Goal: Task Accomplishment & Management: Manage account settings

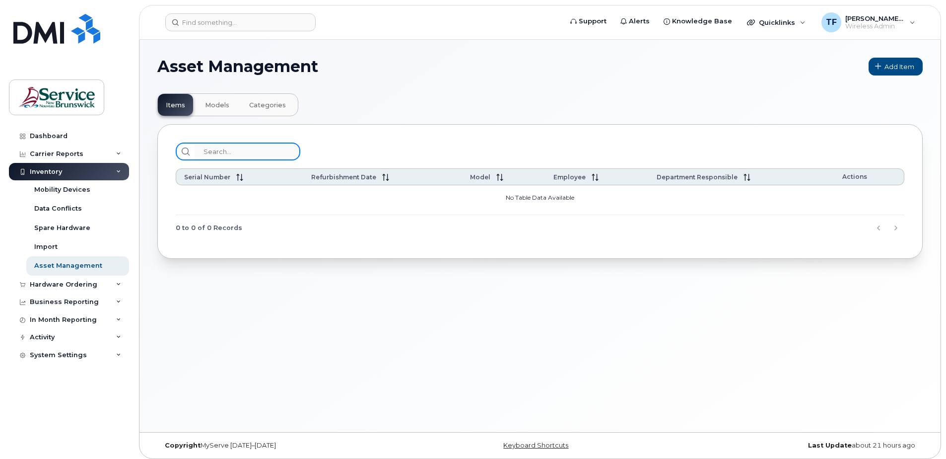
click at [211, 151] on input "search" at bounding box center [248, 151] width 106 height 18
paste input "5062590268"
type input "5062590268"
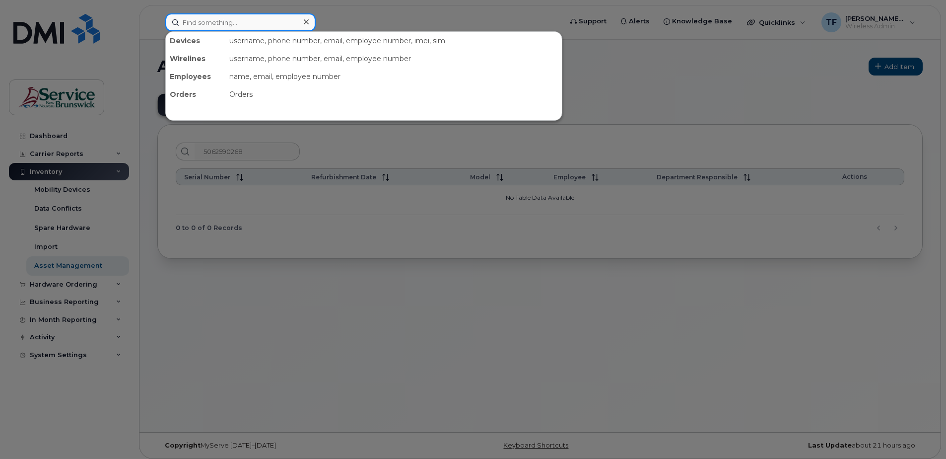
click at [225, 20] on input at bounding box center [240, 22] width 150 height 18
paste input "5062590268"
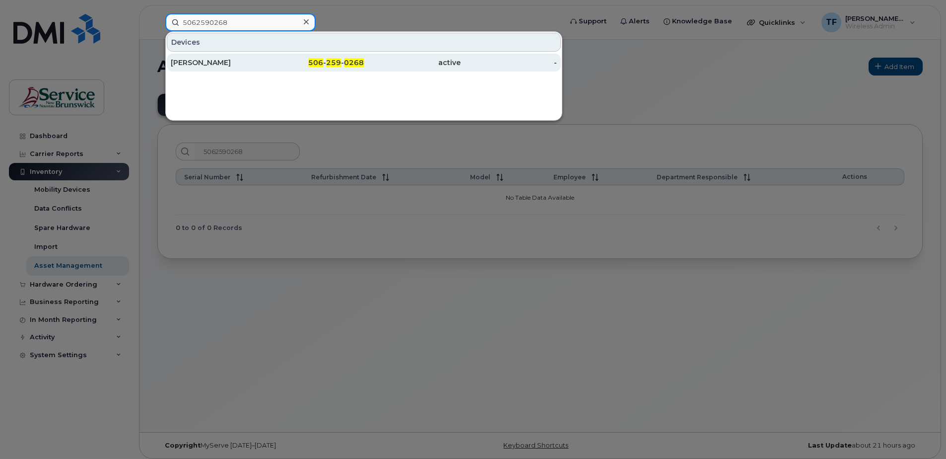
type input "5062590268"
click at [204, 64] on div "[PERSON_NAME]" at bounding box center [219, 63] width 97 height 10
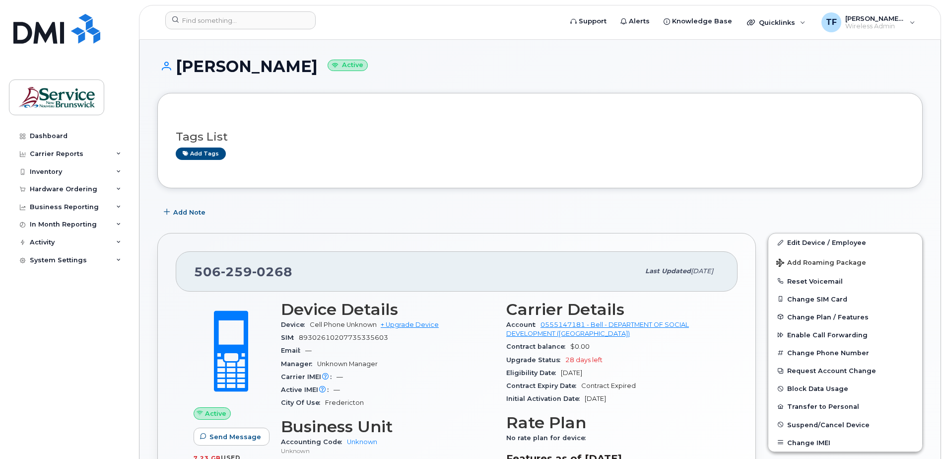
click at [684, 219] on div "Add Note" at bounding box center [540, 212] width 766 height 18
click at [836, 372] on button "Request Account Change" at bounding box center [846, 370] width 154 height 18
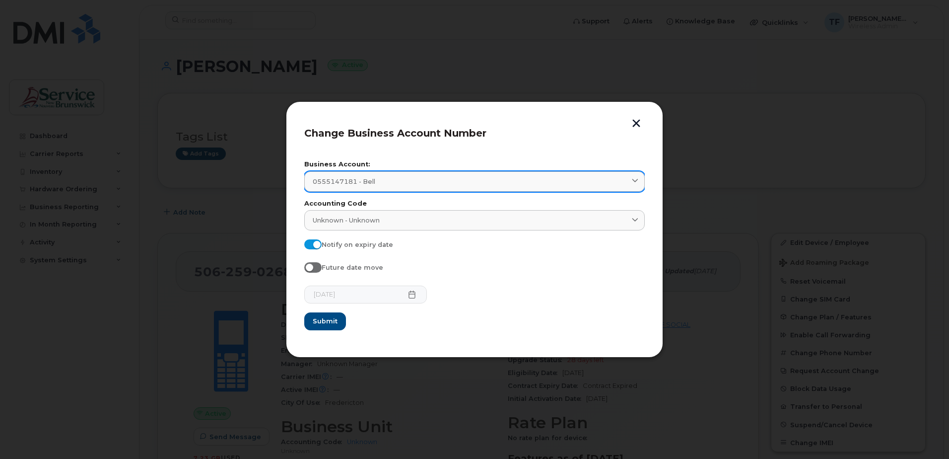
click at [636, 186] on span at bounding box center [635, 181] width 9 height 9
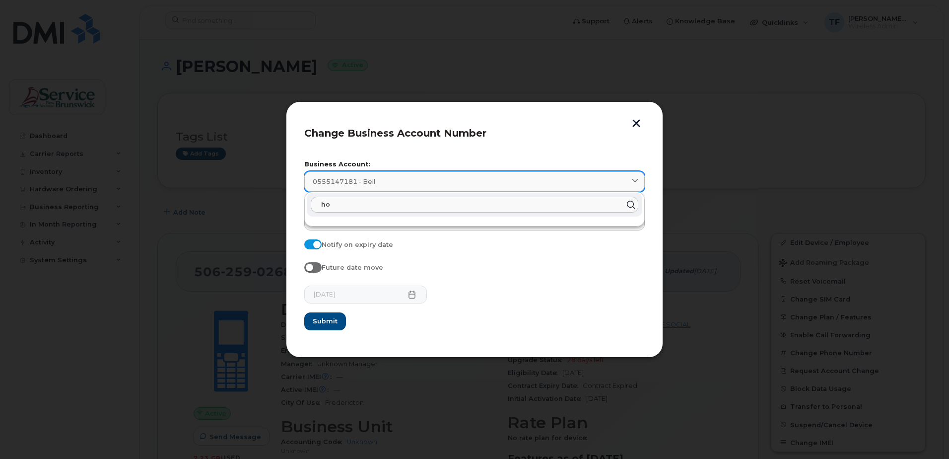
type input "h"
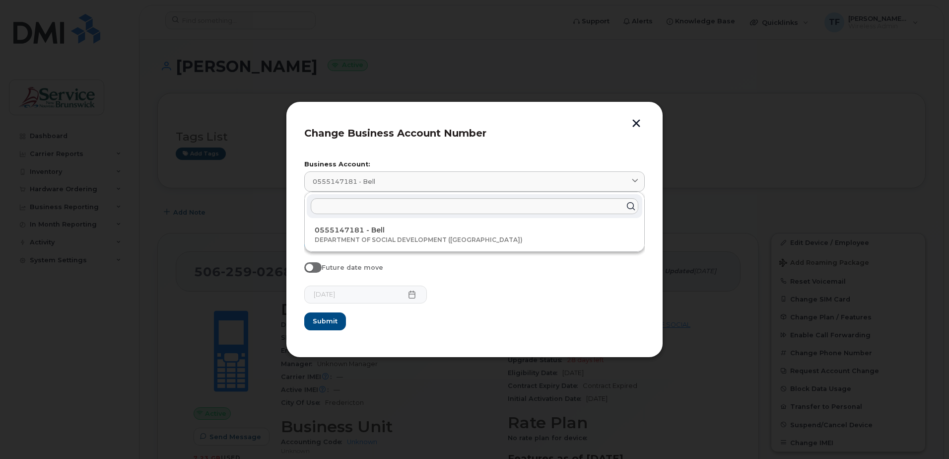
click at [640, 127] on button "button" at bounding box center [636, 124] width 15 height 10
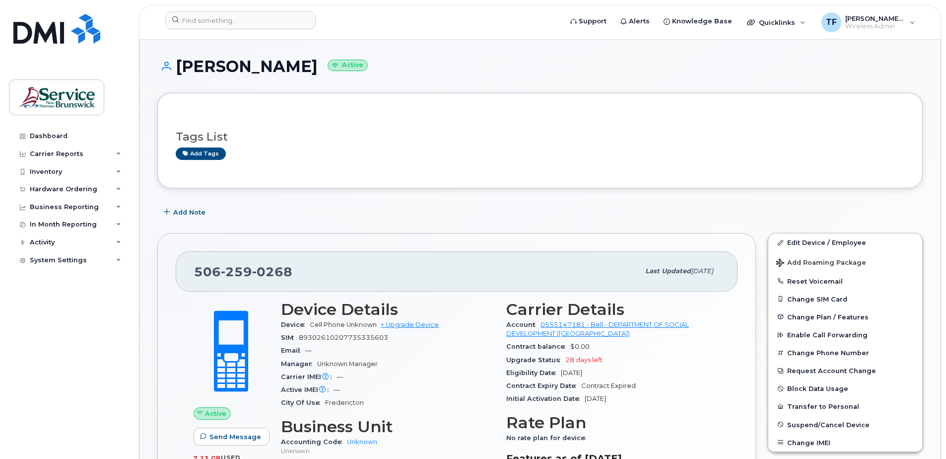
click at [256, 270] on span "0268" at bounding box center [272, 271] width 40 height 15
copy span "506 259 0268"
click at [840, 371] on button "Request Account Change" at bounding box center [846, 370] width 154 height 18
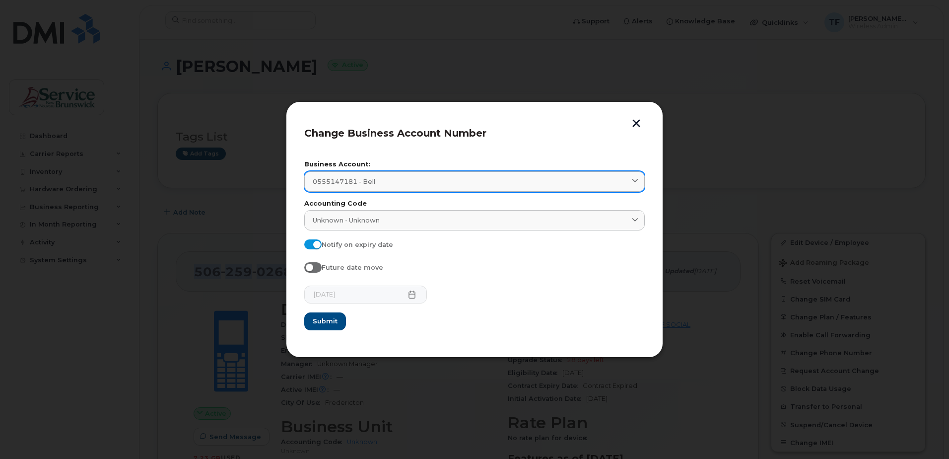
click at [631, 182] on span at bounding box center [635, 181] width 9 height 9
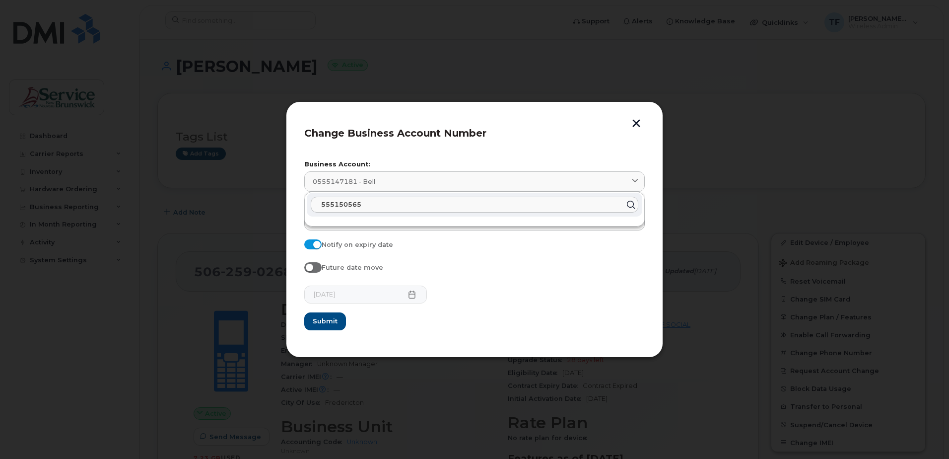
type input "555150565"
click at [428, 211] on input "555150565" at bounding box center [475, 205] width 328 height 16
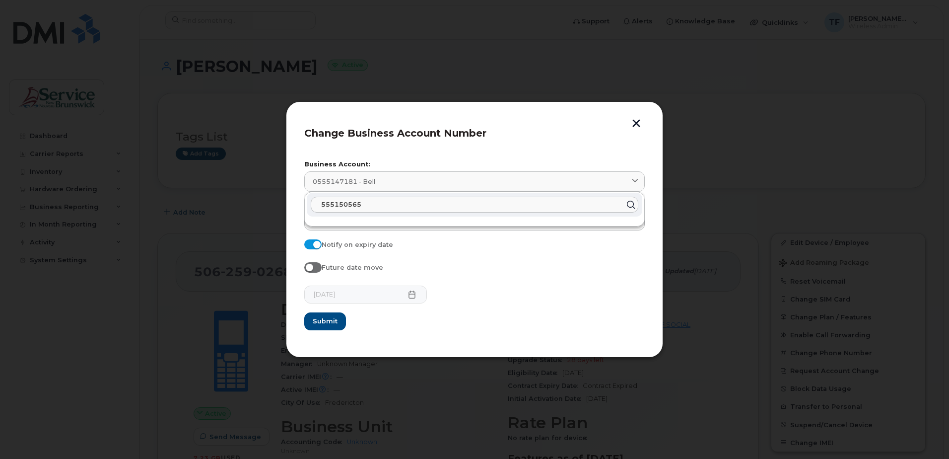
click at [428, 211] on input "555150565" at bounding box center [475, 205] width 328 height 16
click at [631, 205] on icon at bounding box center [631, 204] width 14 height 14
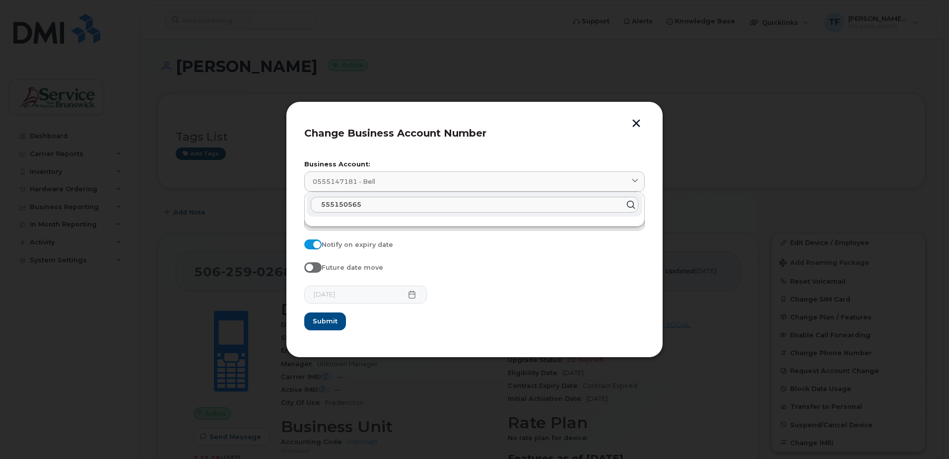
click at [496, 275] on div "Future date move" at bounding box center [474, 269] width 341 height 14
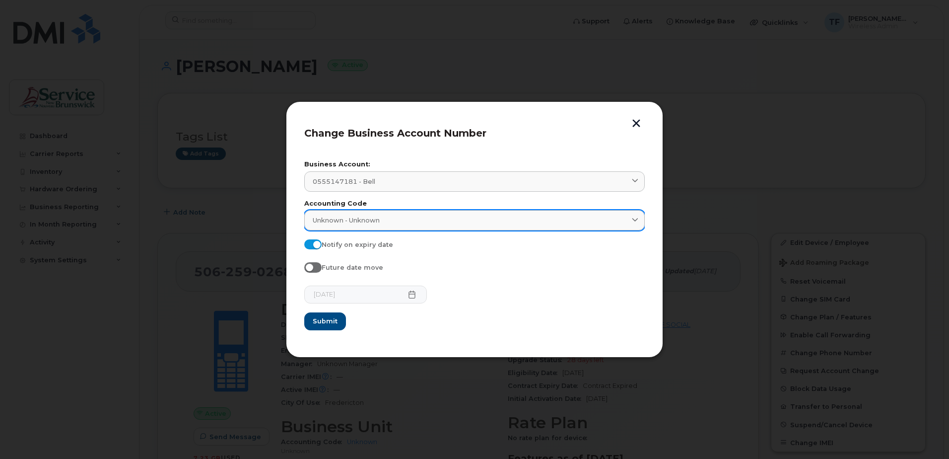
click at [632, 221] on icon at bounding box center [635, 220] width 6 height 6
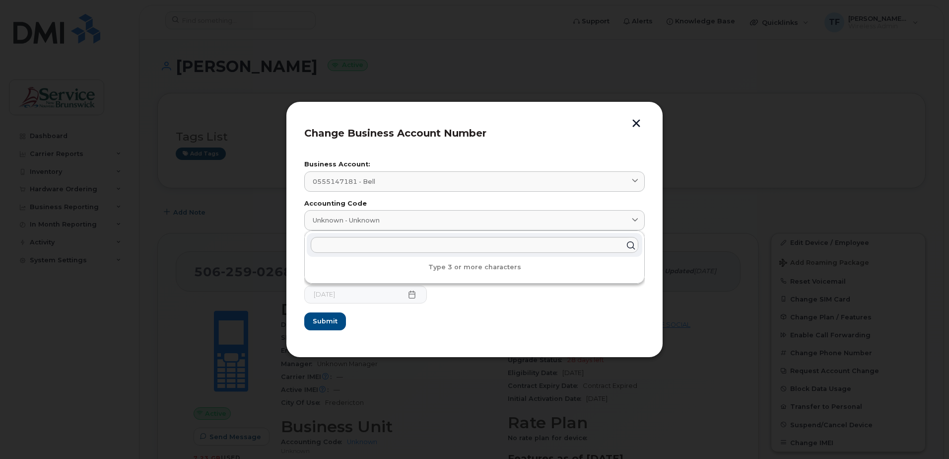
click at [639, 124] on button "button" at bounding box center [636, 124] width 15 height 10
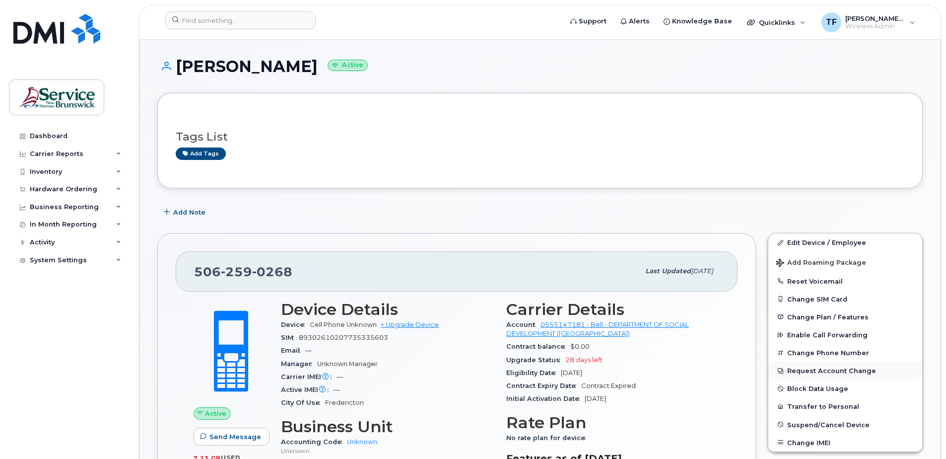
click at [841, 373] on button "Request Account Change" at bounding box center [846, 370] width 154 height 18
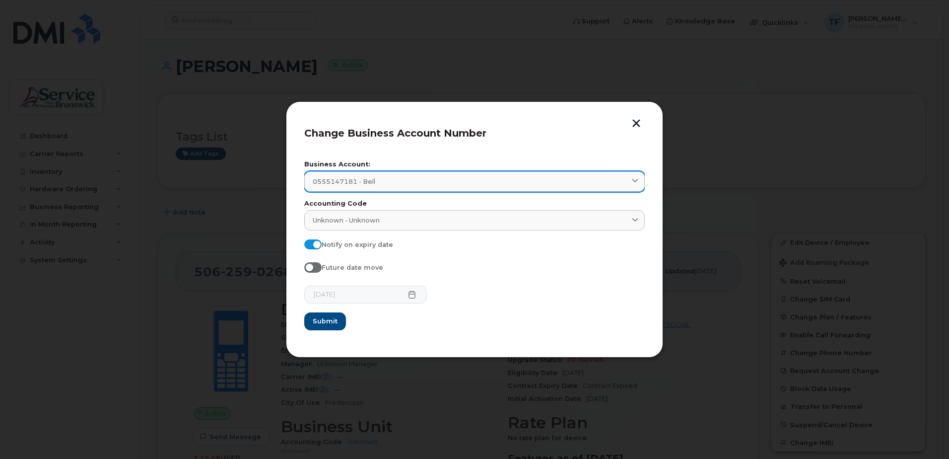
click at [640, 183] on span at bounding box center [635, 181] width 9 height 9
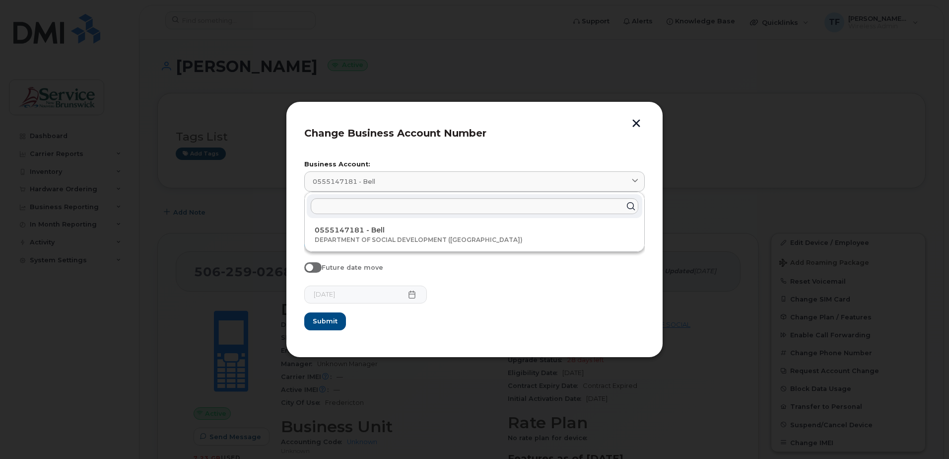
click at [529, 295] on div "2025-08-15" at bounding box center [474, 294] width 341 height 18
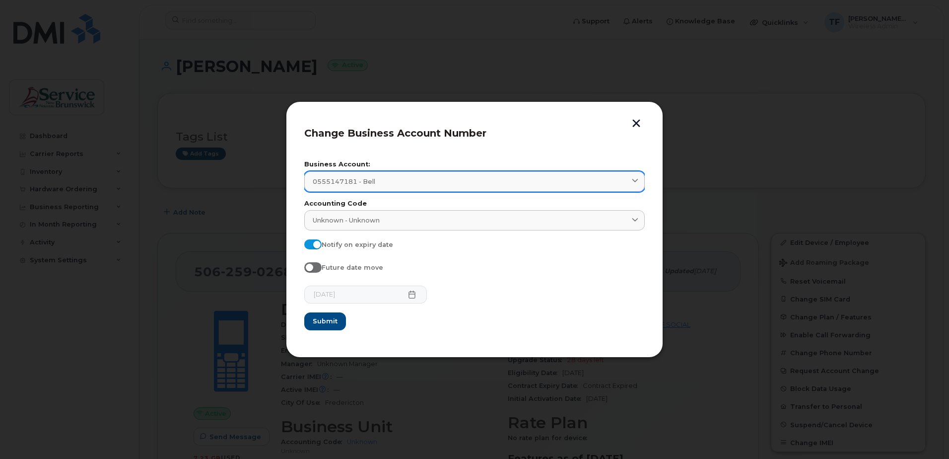
click at [485, 180] on div "0555147181 - Bell" at bounding box center [475, 181] width 324 height 9
type input "0555150565"
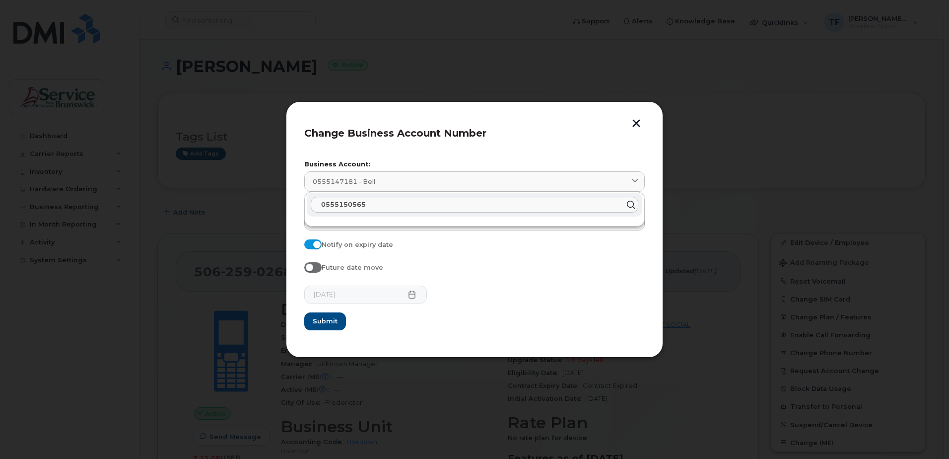
click at [639, 126] on button "button" at bounding box center [636, 124] width 15 height 10
